Goal: Task Accomplishment & Management: Manage account settings

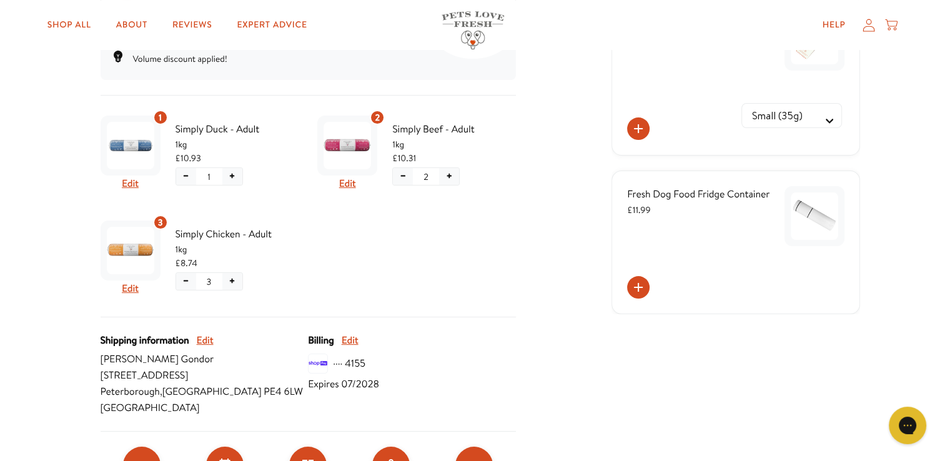
scroll to position [333, 0]
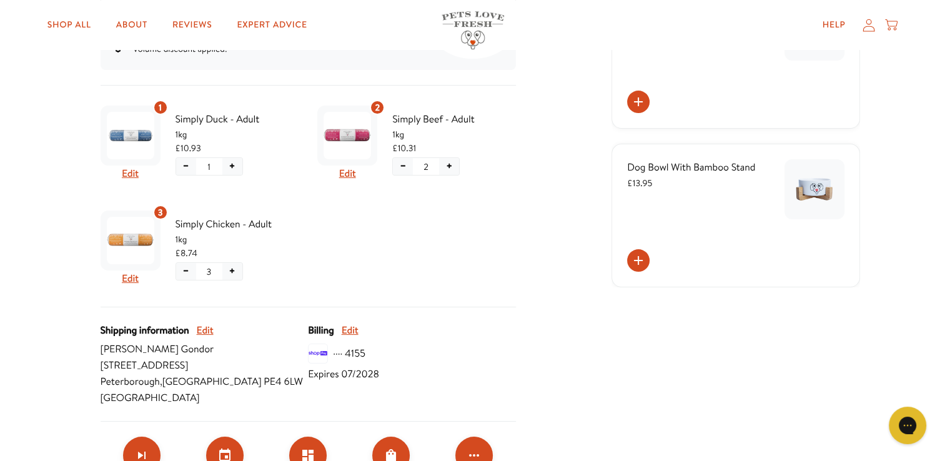
click at [402, 166] on button "−" at bounding box center [403, 166] width 20 height 17
click at [449, 161] on button "+" at bounding box center [449, 166] width 20 height 17
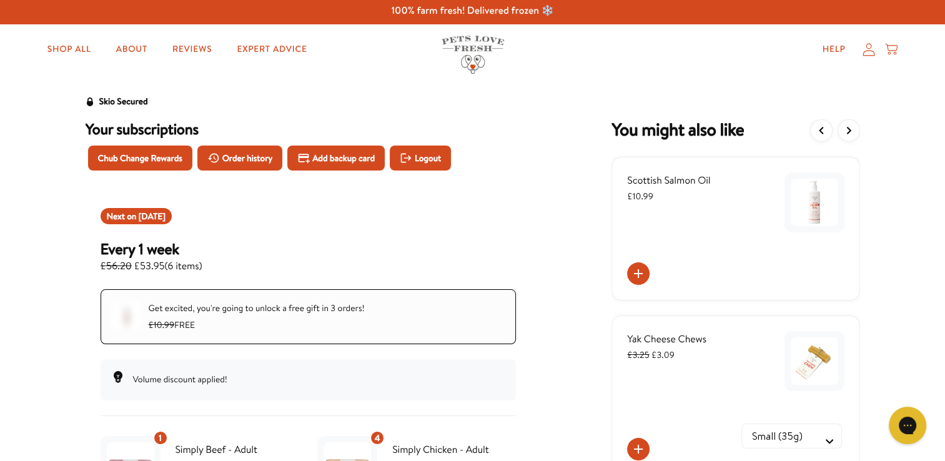
scroll to position [0, 0]
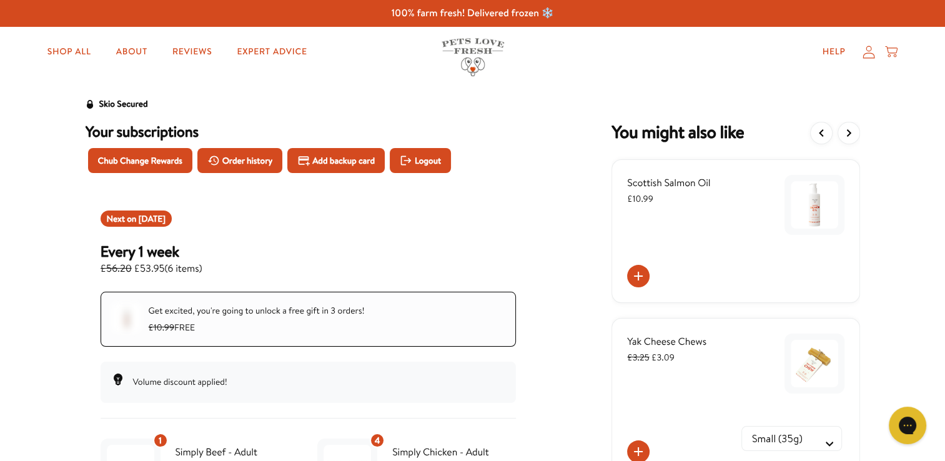
click at [566, 77] on div at bounding box center [472, 82] width 945 height 10
